Goal: Find specific page/section: Find specific page/section

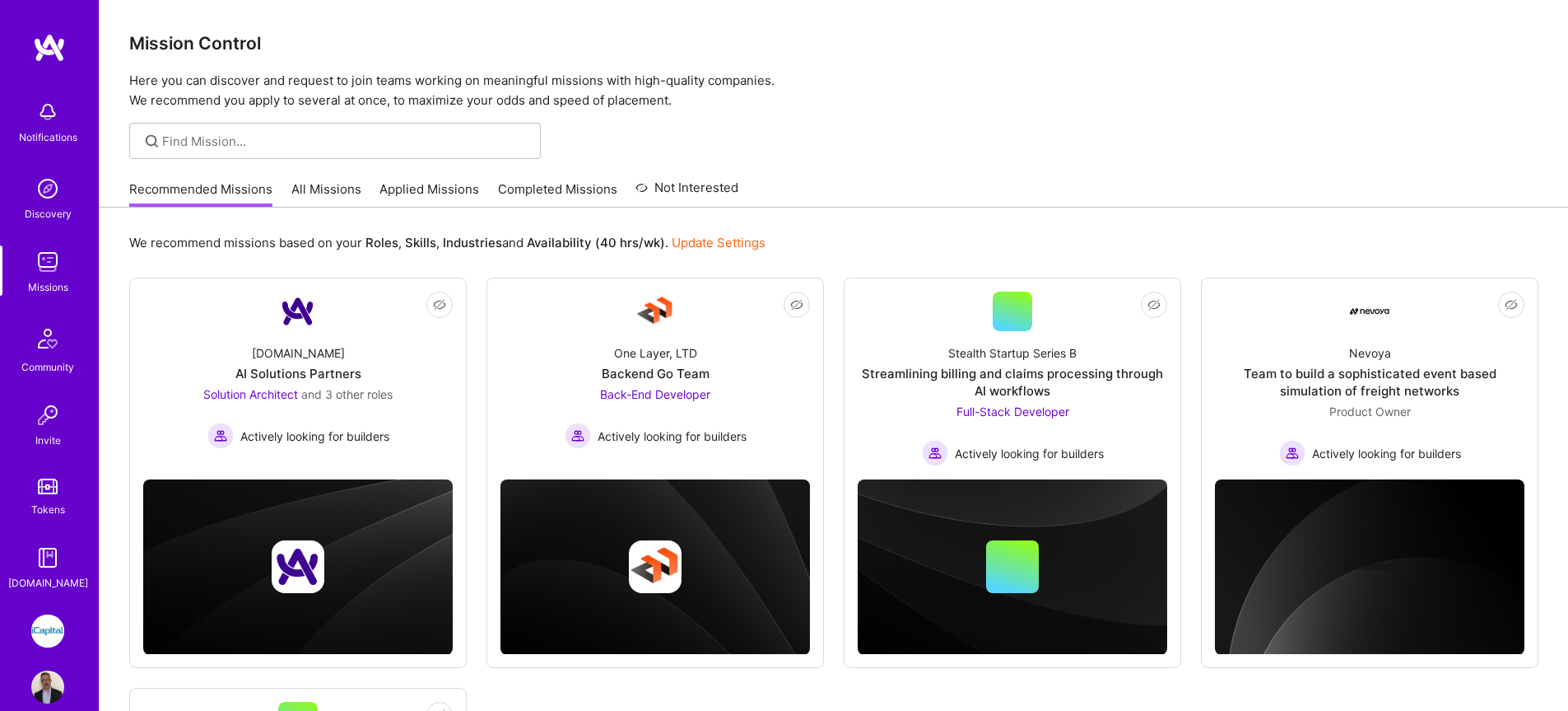
click at [326, 181] on link "All Missions" at bounding box center [327, 193] width 70 height 27
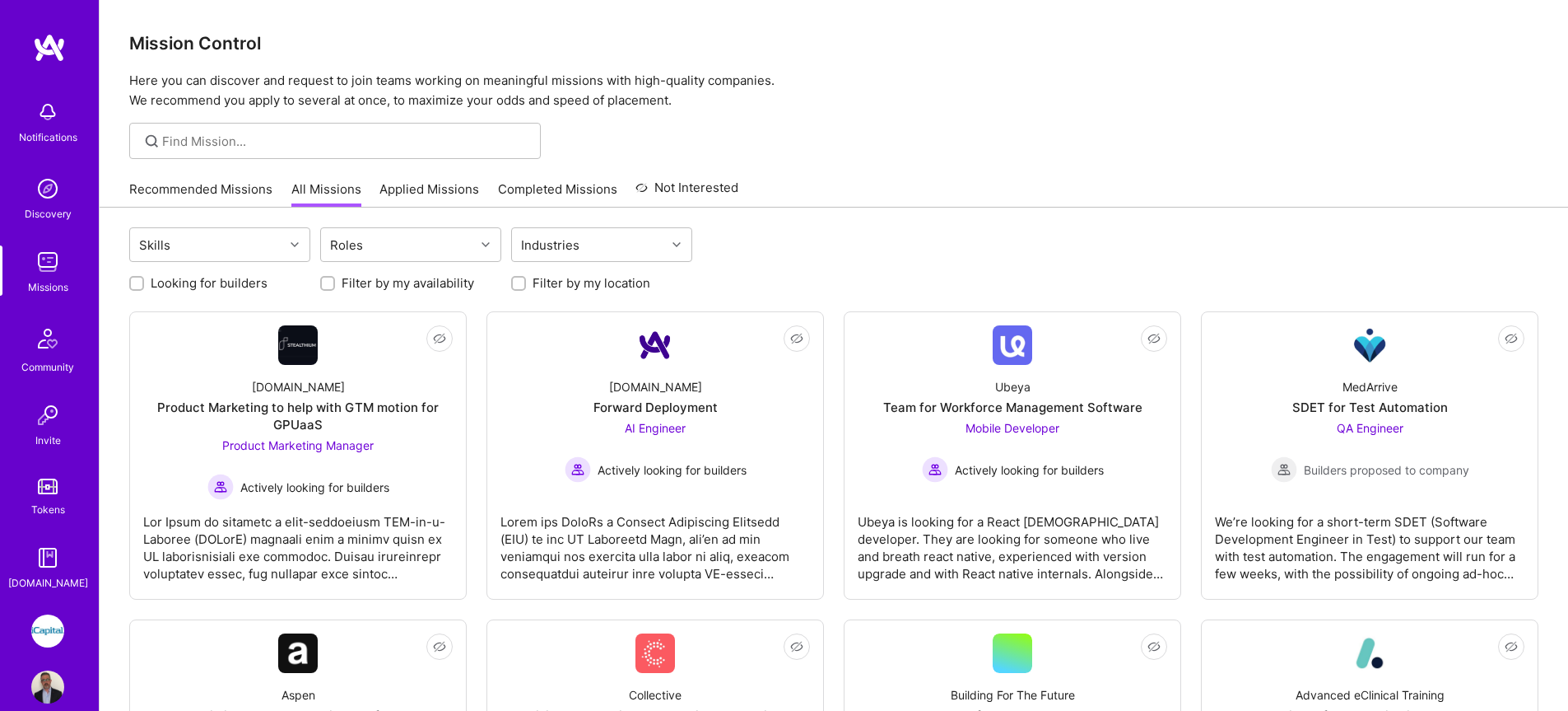
click at [39, 261] on img at bounding box center [47, 262] width 33 height 33
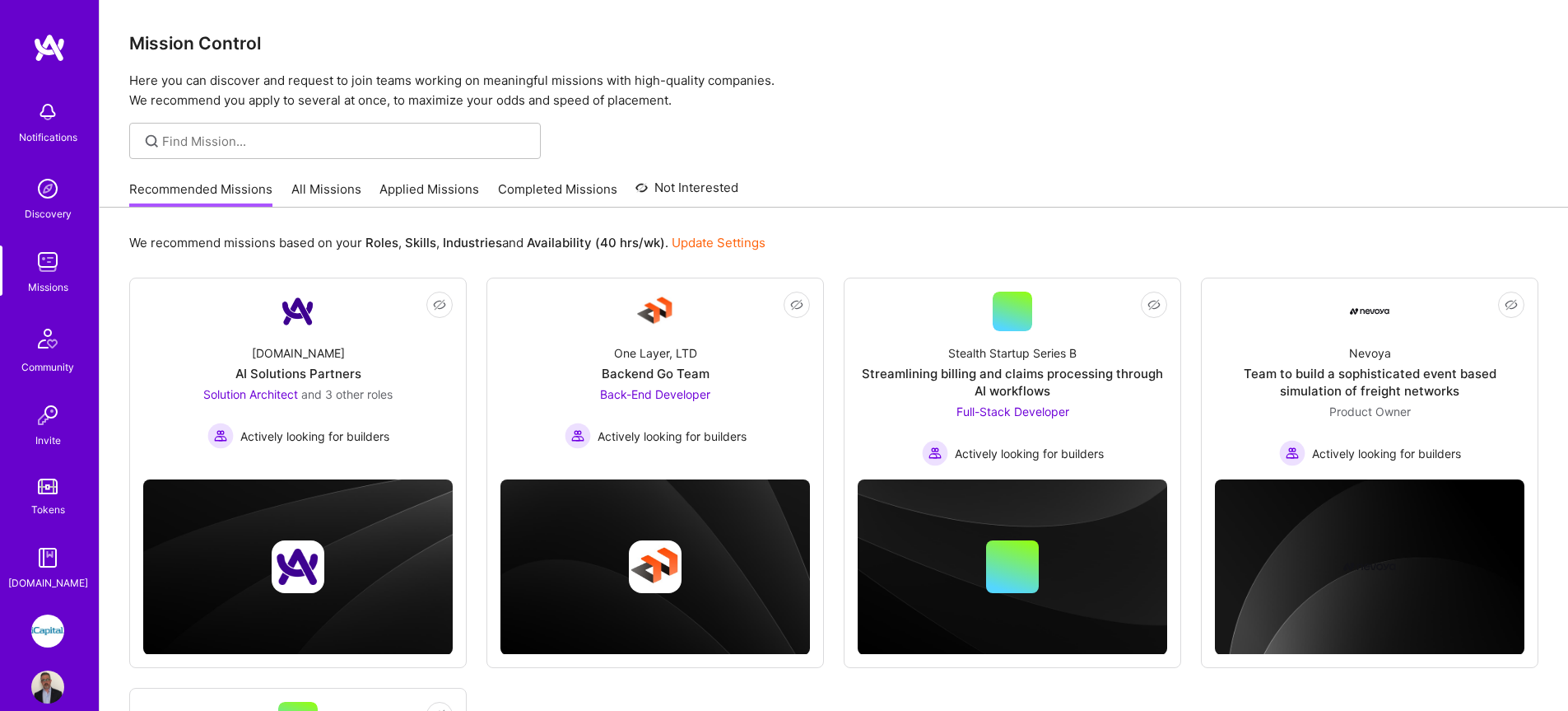
click at [325, 190] on link "All Missions" at bounding box center [327, 193] width 70 height 27
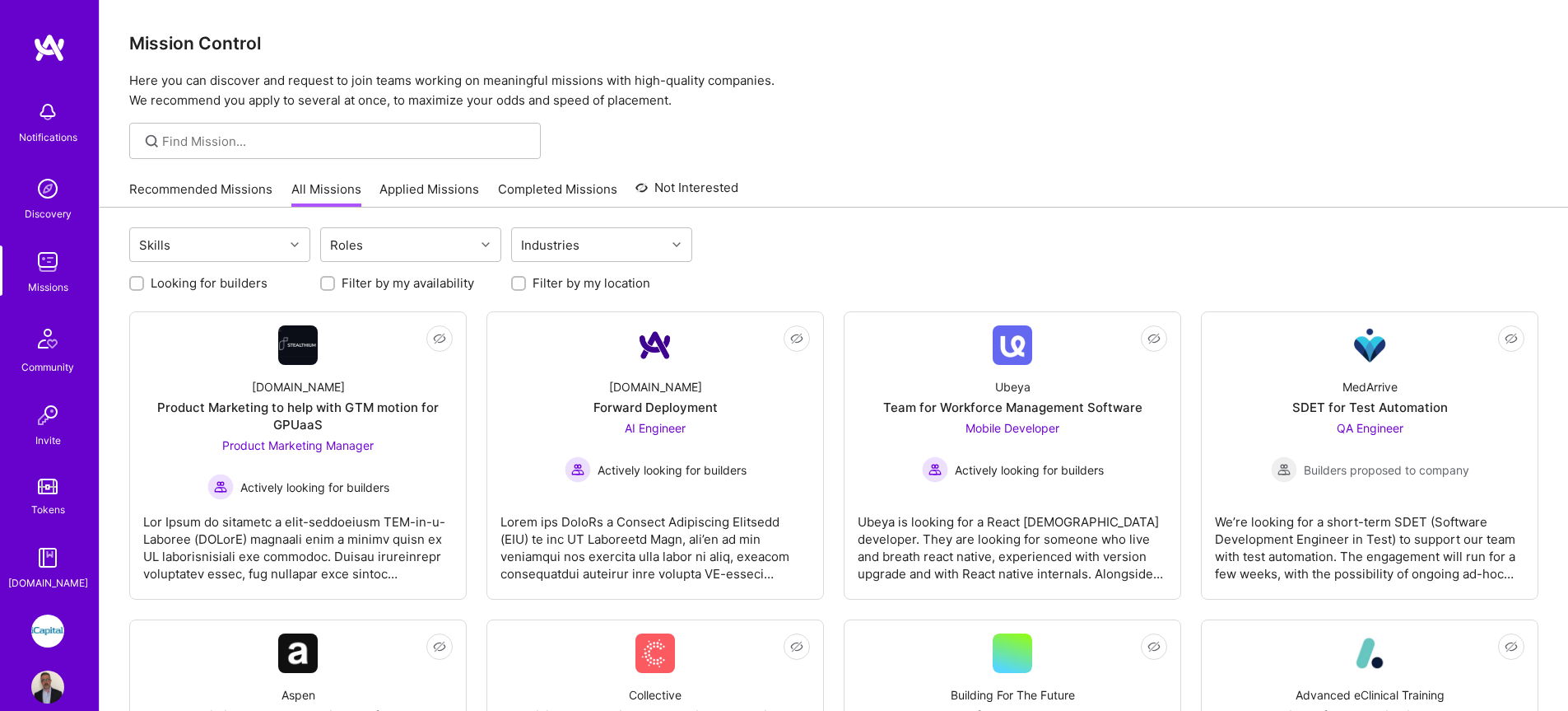
click at [405, 196] on link "Applied Missions" at bounding box center [430, 193] width 100 height 27
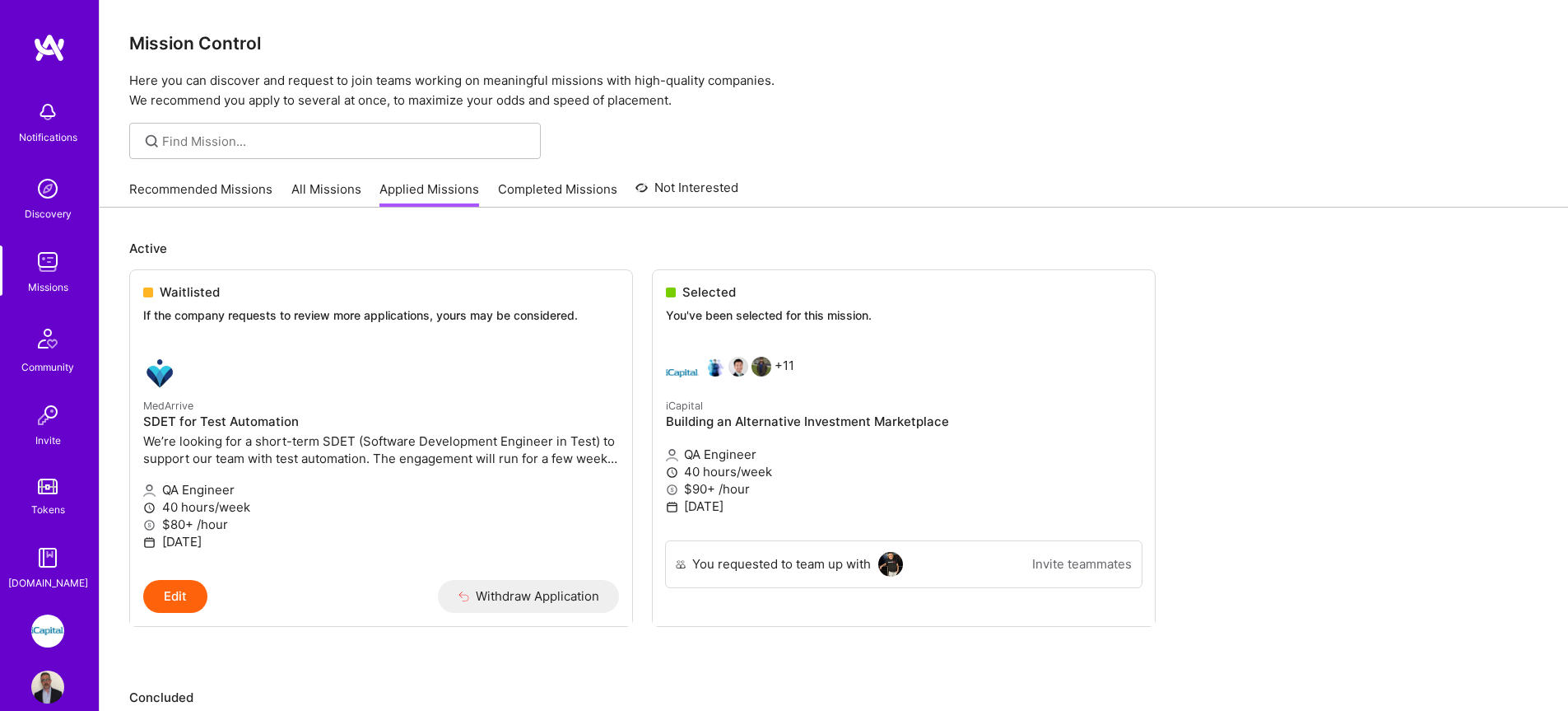
click at [32, 278] on div "Missions" at bounding box center [48, 286] width 40 height 17
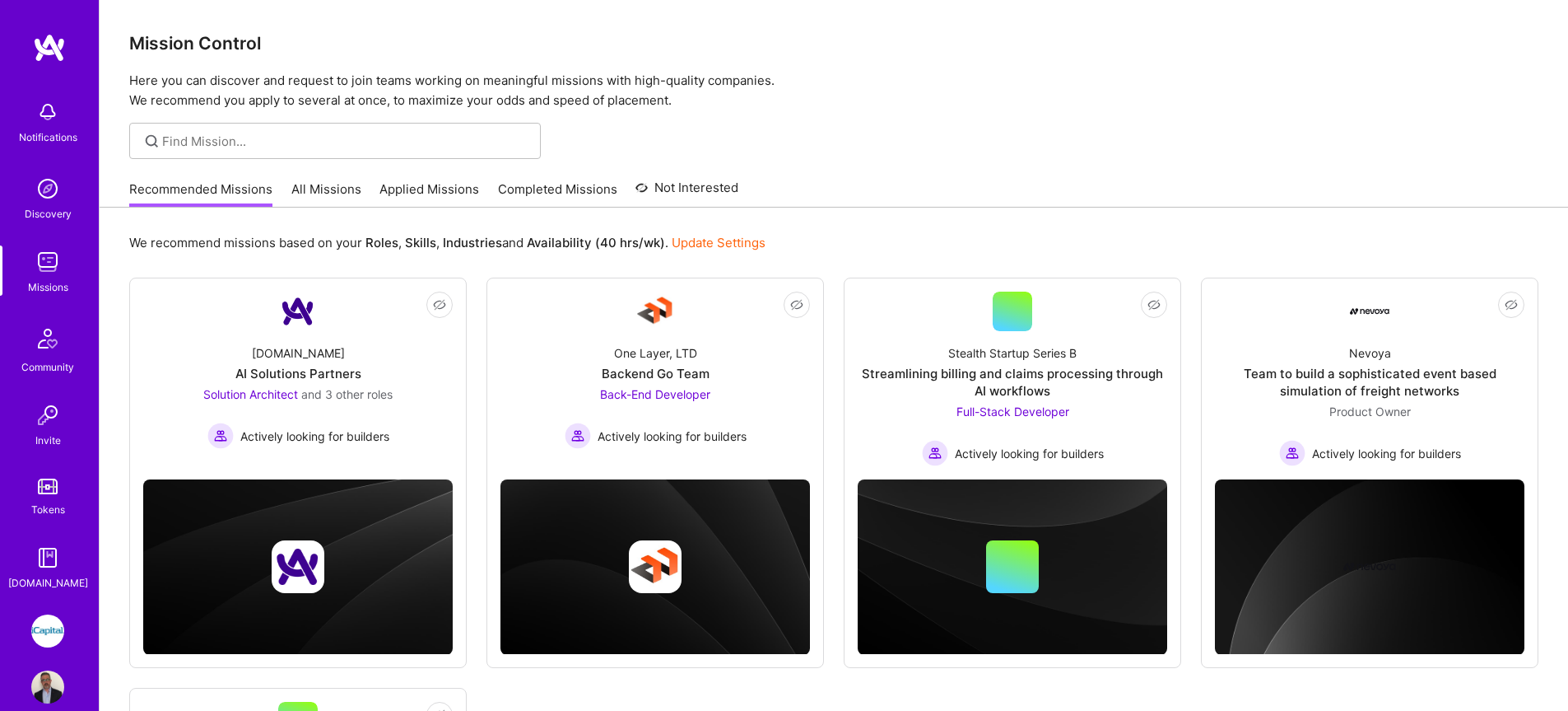
click at [326, 174] on div "Recommended Missions All Missions Applied Missions Completed Missions Not Inter…" at bounding box center [434, 188] width 610 height 35
click at [325, 186] on link "All Missions" at bounding box center [327, 193] width 70 height 27
